Goal: Find specific fact: Find specific page/section

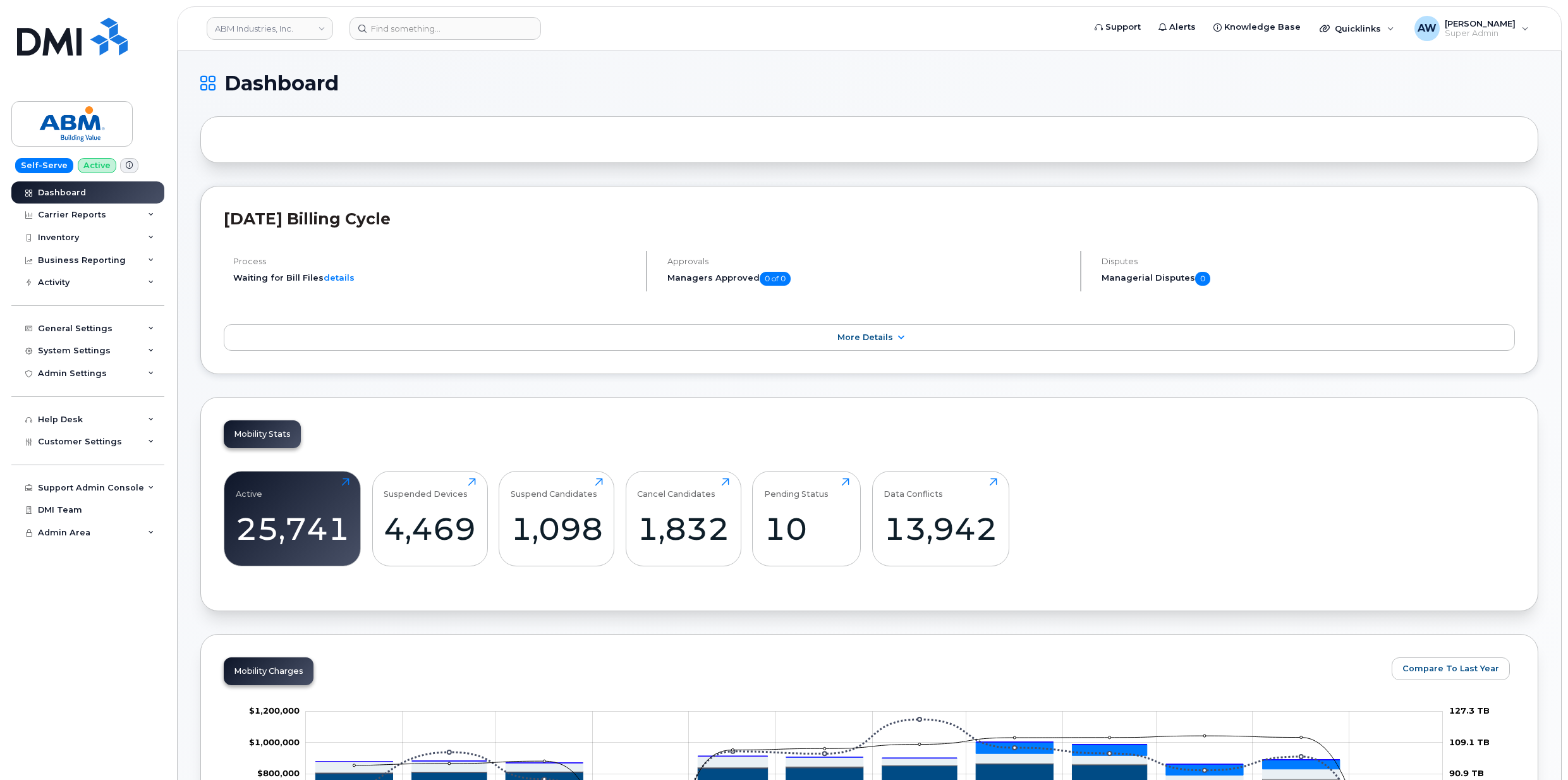
scroll to position [1571, 0]
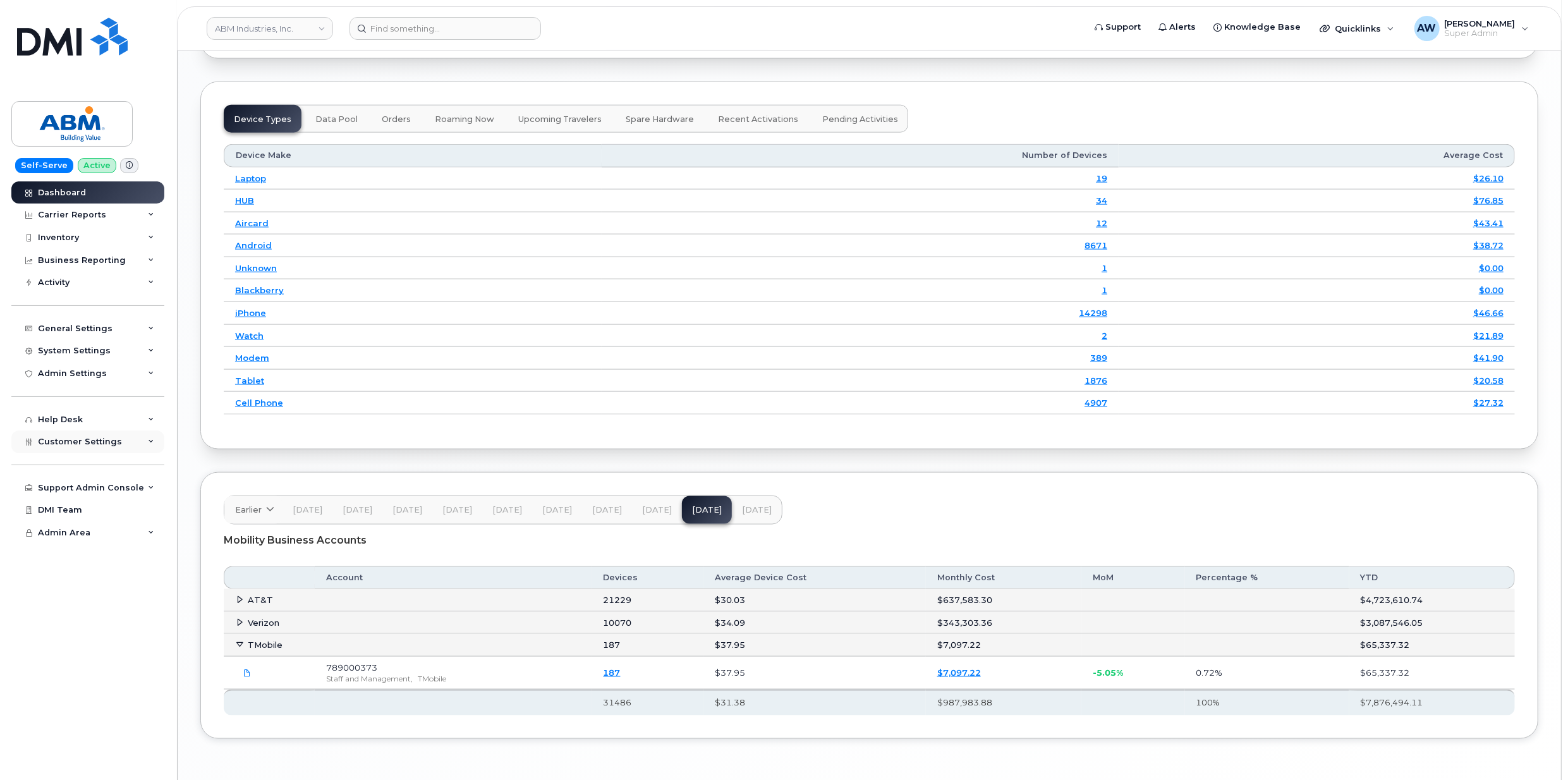
click at [102, 436] on div "Customer Settings" at bounding box center [88, 442] width 153 height 23
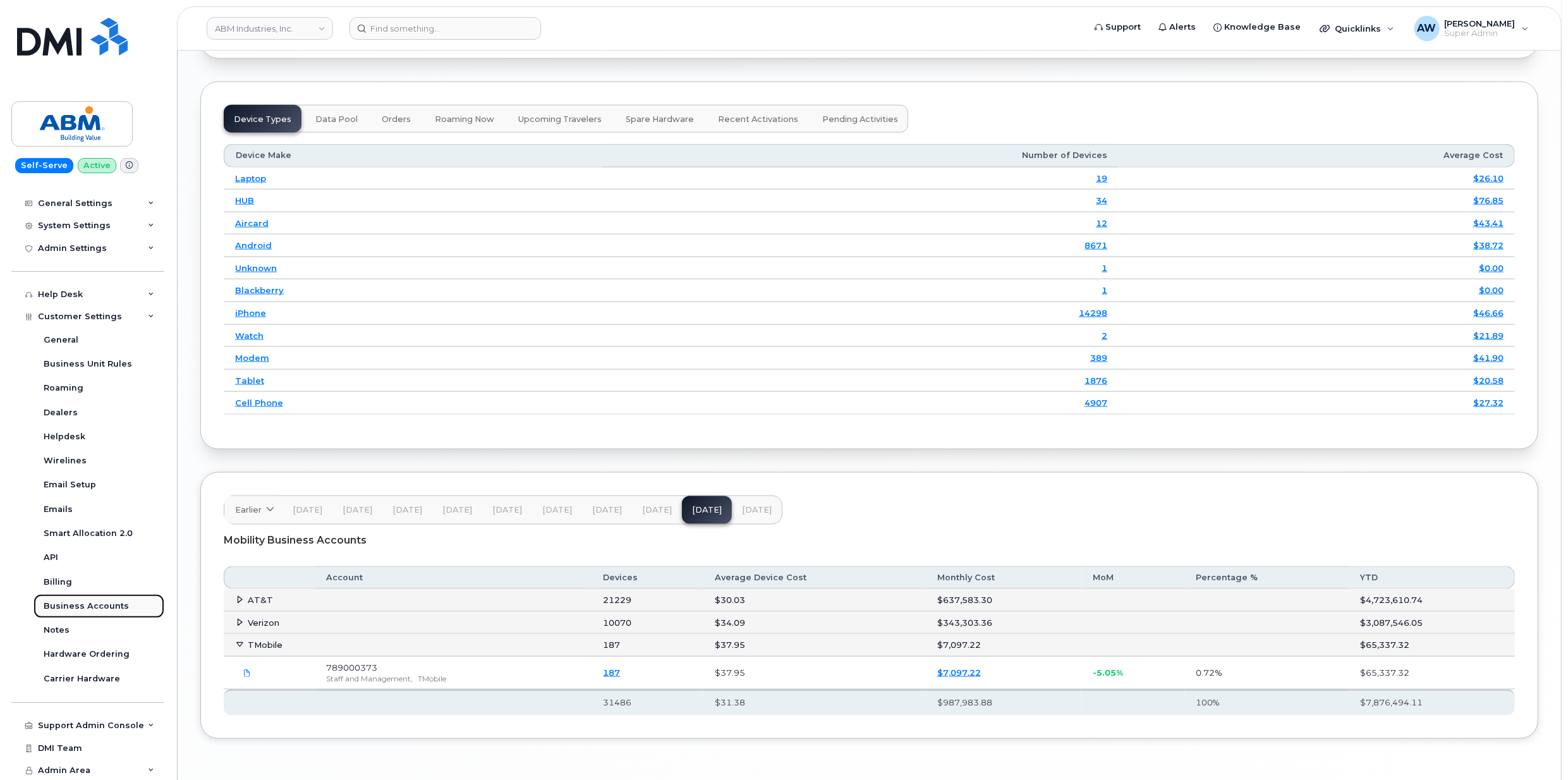
click at [110, 599] on link "Business Accounts" at bounding box center [99, 606] width 131 height 24
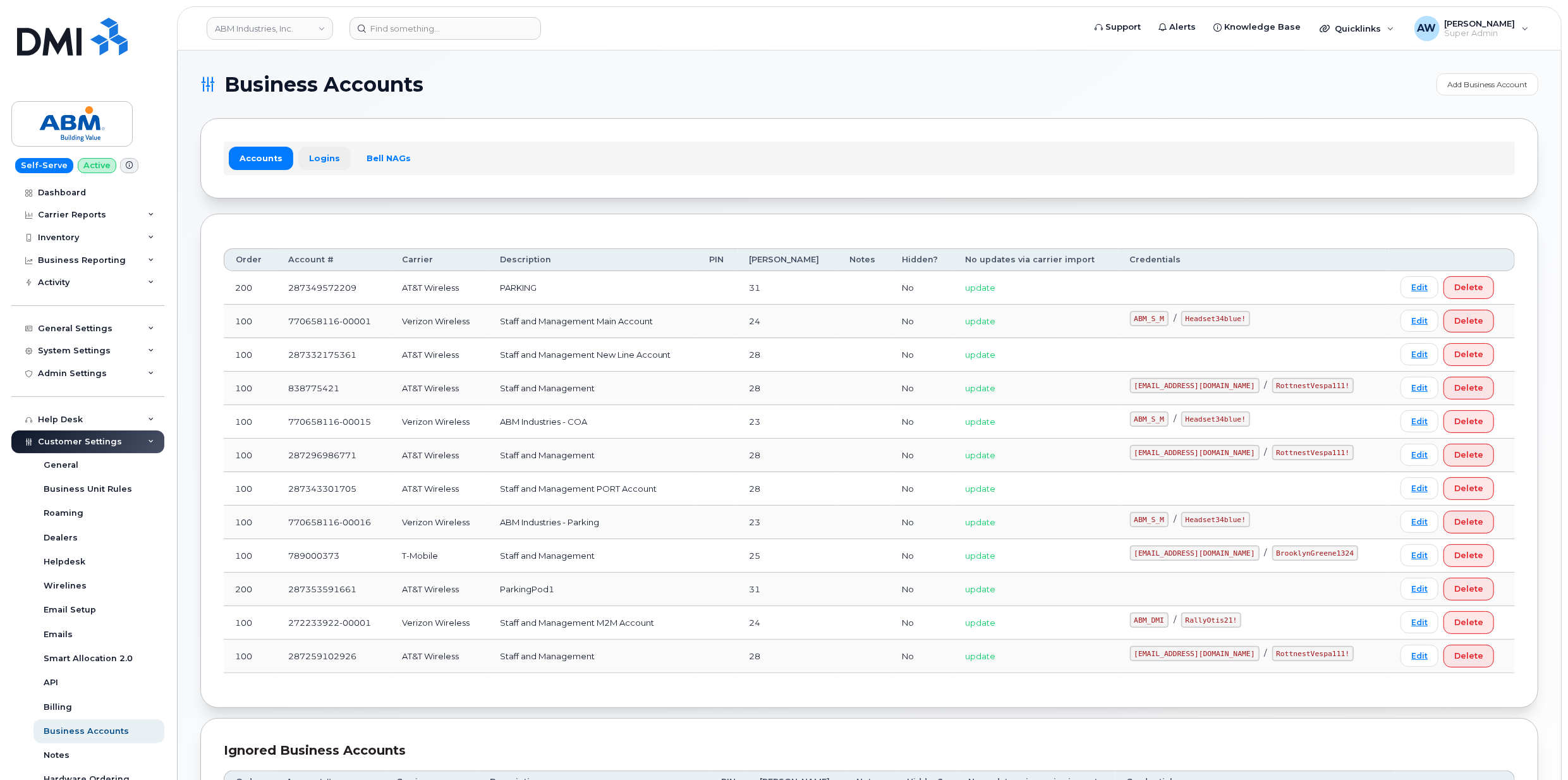
click at [335, 156] on link "Logins" at bounding box center [325, 158] width 52 height 23
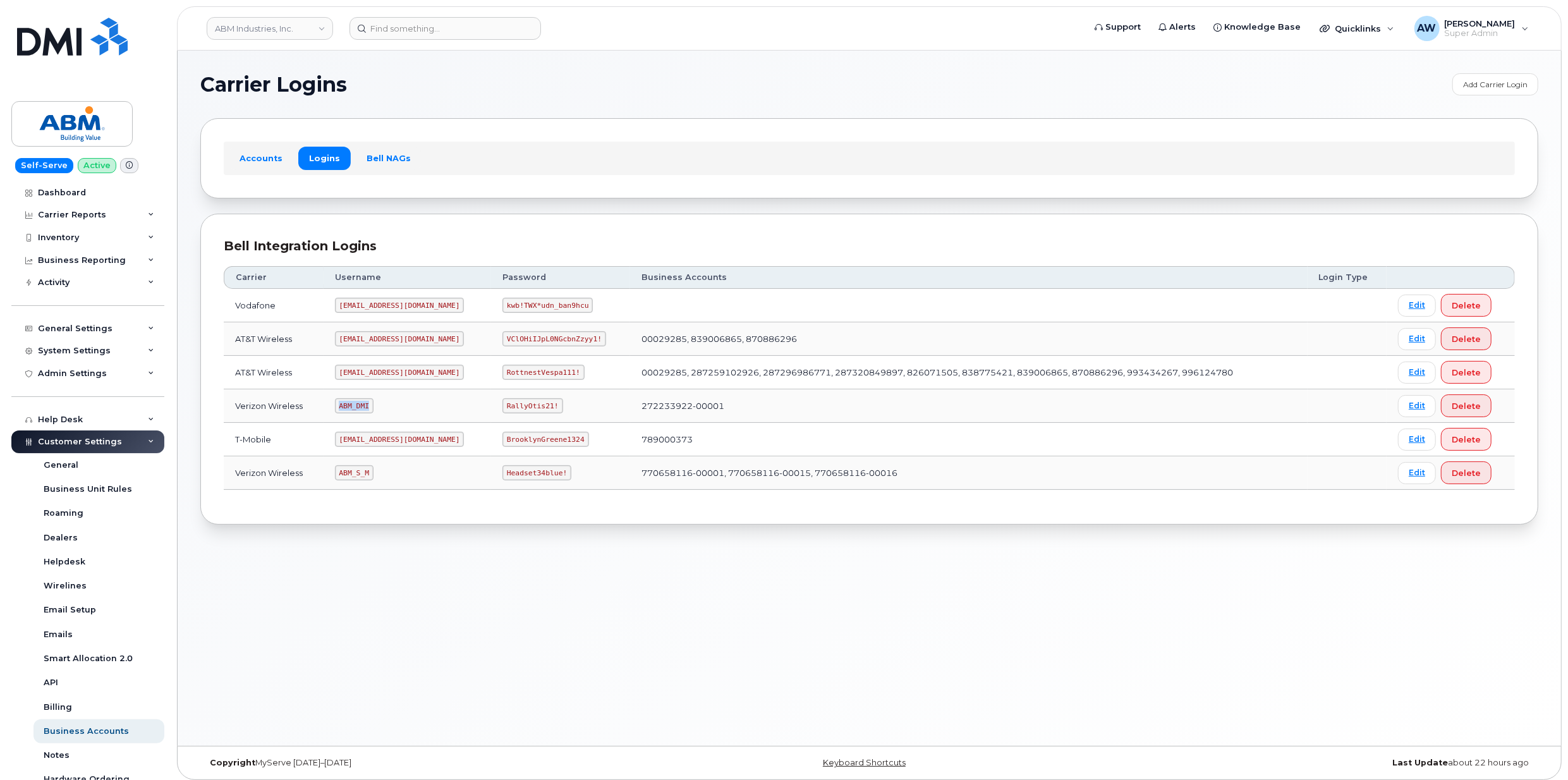
drag, startPoint x: 344, startPoint y: 412, endPoint x: 370, endPoint y: 415, distance: 26.2
click at [370, 414] on code "ABM_DMI" at bounding box center [354, 406] width 39 height 15
drag, startPoint x: 370, startPoint y: 415, endPoint x: 380, endPoint y: 484, distance: 69.7
click at [380, 484] on td "ABM_S_M" at bounding box center [408, 472] width 168 height 33
drag, startPoint x: 342, startPoint y: 476, endPoint x: 376, endPoint y: 478, distance: 34.1
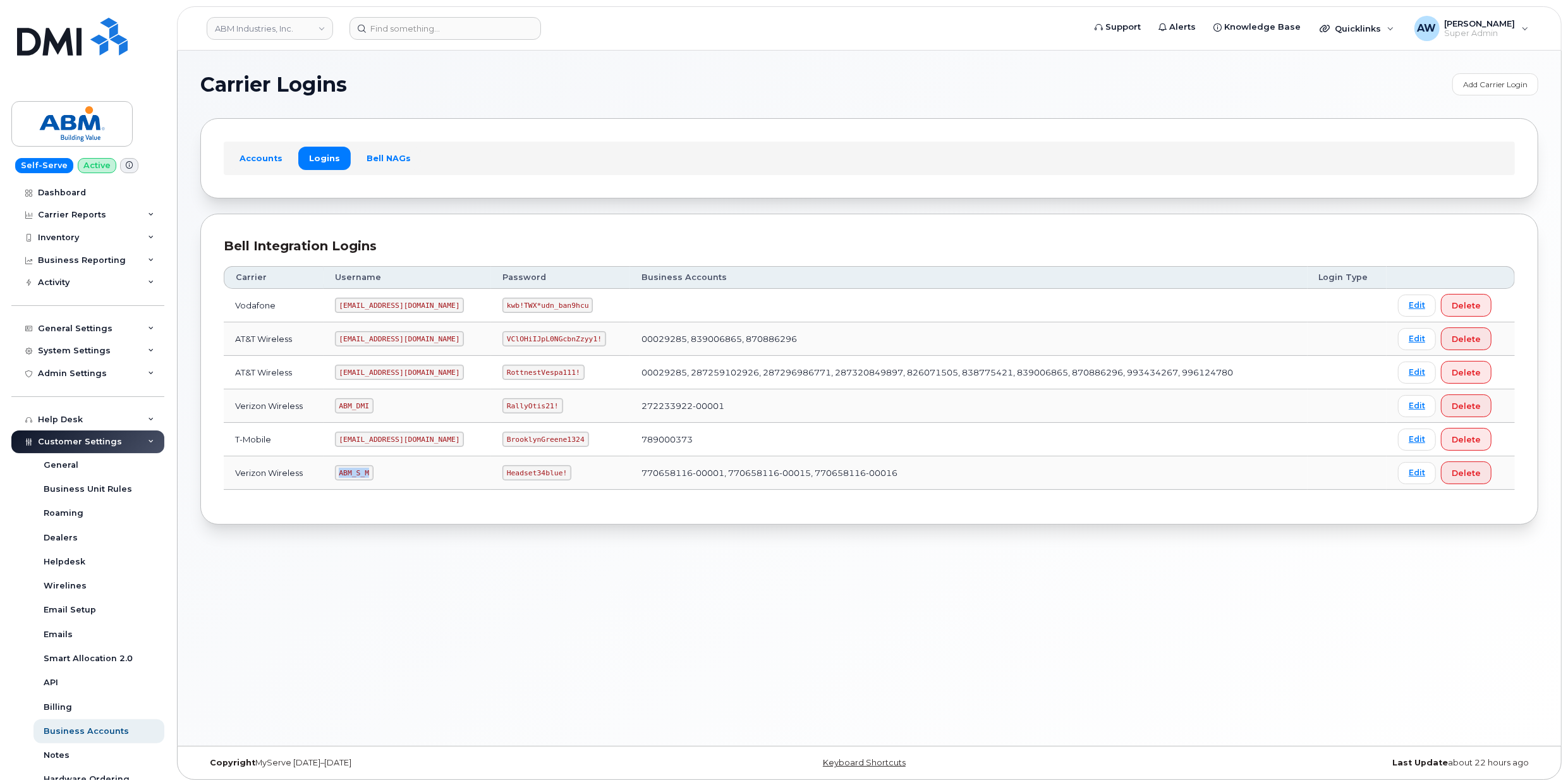
click at [376, 478] on td "ABM_S_M" at bounding box center [408, 472] width 168 height 33
copy code "ABM_S_M"
drag, startPoint x: 466, startPoint y: 478, endPoint x: 524, endPoint y: 481, distance: 58.1
click at [524, 480] on code "Headset34blue!" at bounding box center [537, 472] width 69 height 15
copy code "Headset34blue!"
